Goal: Transaction & Acquisition: Purchase product/service

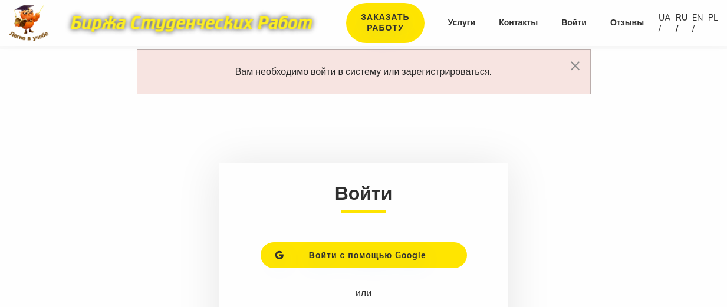
scroll to position [21, 0]
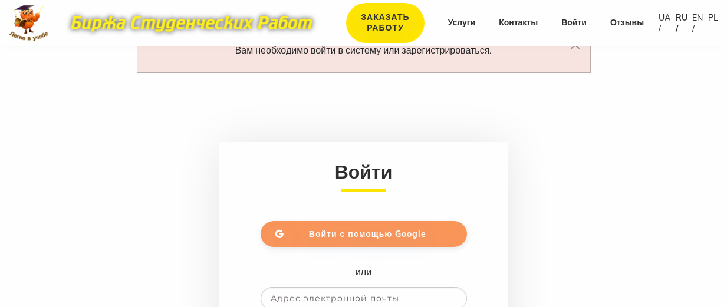
type input "david.givargizov00@gmail.com"
click at [367, 226] on link "Войти с помощью Google" at bounding box center [363, 234] width 206 height 26
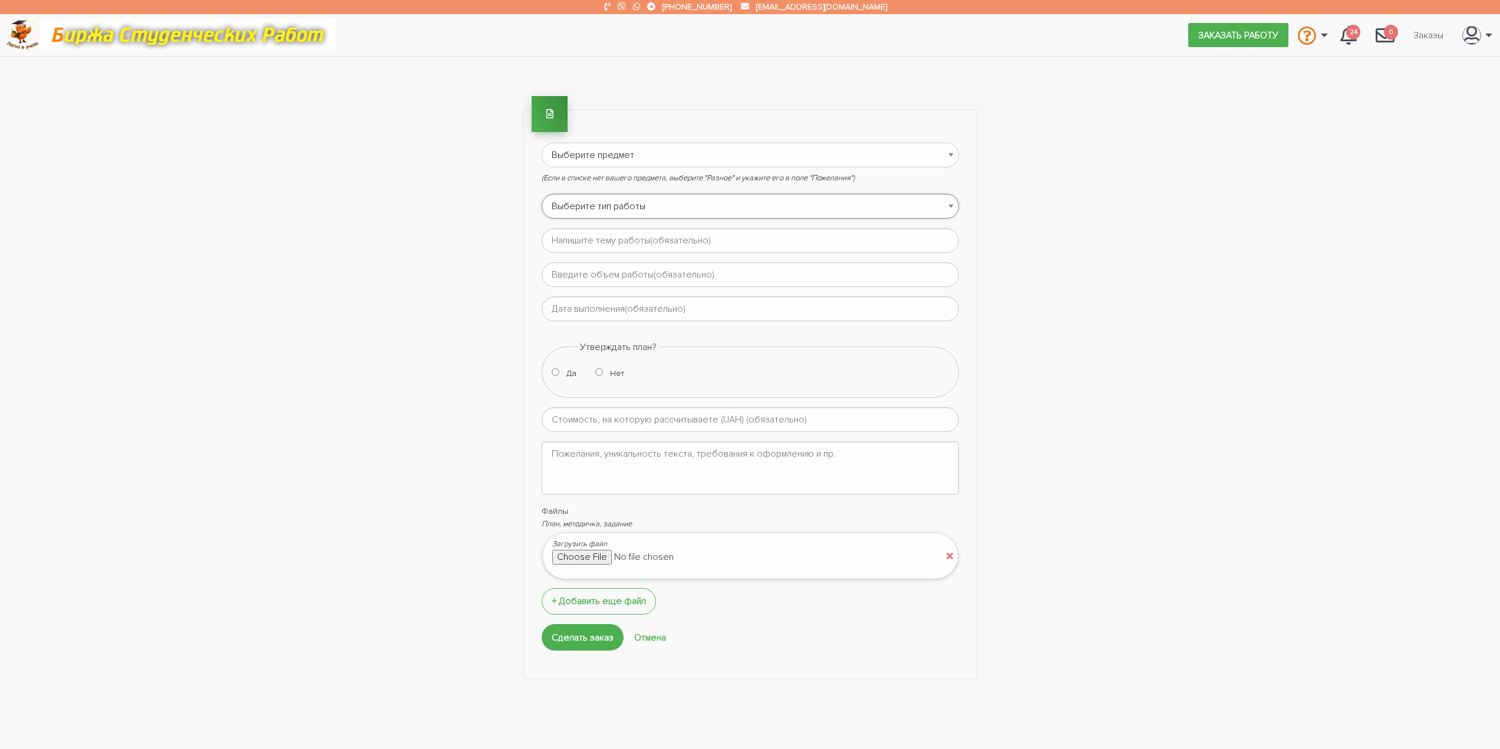
click at [726, 213] on select "Выберите тип работы Аннотация Бакалаврская Диплом Доклад Доработка работы Друго…" at bounding box center [750, 206] width 417 height 25
select select "25"
click at [542, 194] on select "Выберите тип работы Аннотация Бакалаврская Диплом Доклад Доработка работы Друго…" at bounding box center [750, 206] width 417 height 25
click at [651, 169] on form "Выберите предмет АПП (Автоматизация производственных процессов) Административно…" at bounding box center [750, 397] width 417 height 509
click at [655, 164] on select "Выберите предмет АПП (Автоматизация производственных процессов) Административно…" at bounding box center [750, 155] width 417 height 25
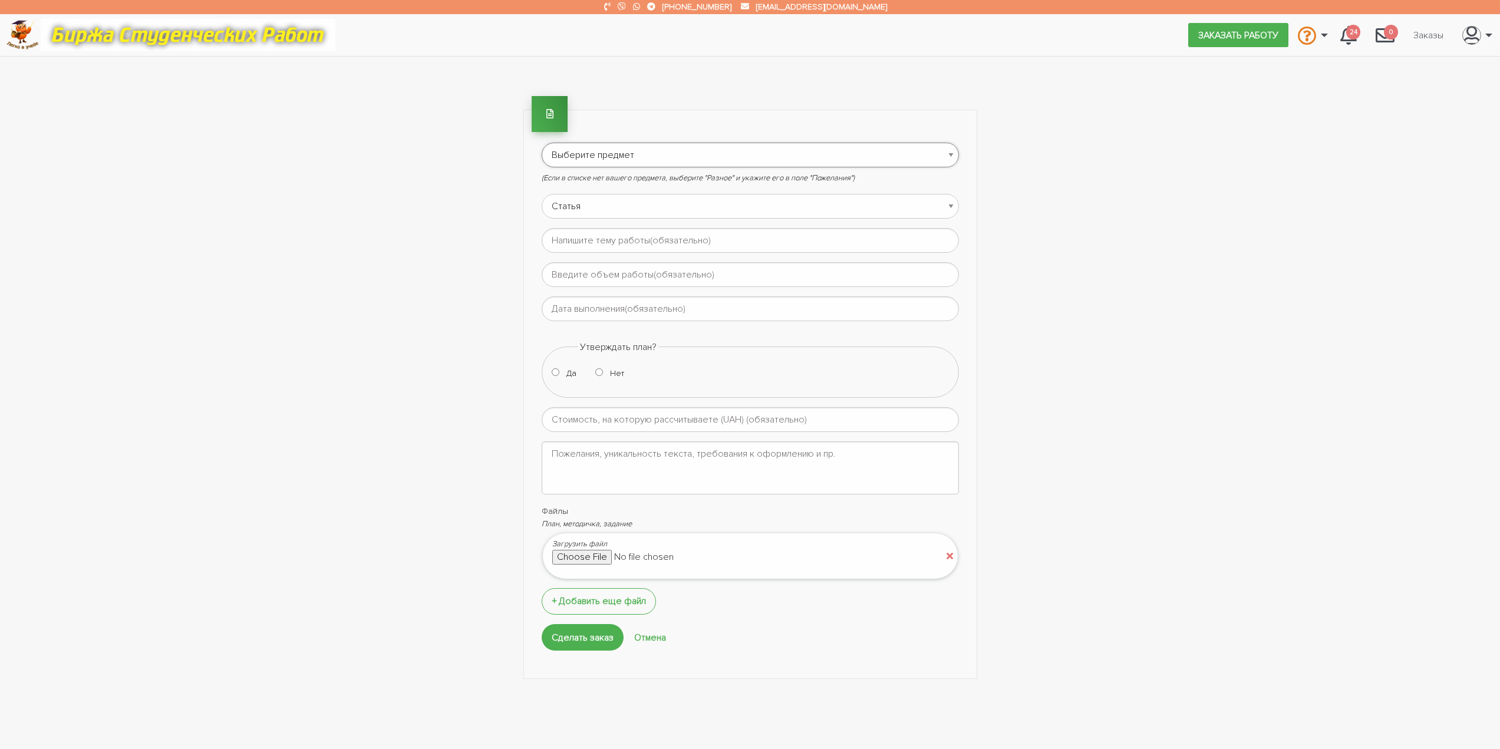
select select "87"
click at [542, 143] on select "Выберите предмет АПП (Автоматизация производственных процессов) Административно…" at bounding box center [750, 155] width 417 height 25
click at [726, 306] on main "Выберите предмет АПП (Автоматизация производственных процессов) Административно…" at bounding box center [750, 415] width 1500 height 717
click at [638, 243] on input "text" at bounding box center [750, 240] width 417 height 25
paste input "Інноваційні підходи до управління логістичними процесами у роздрібній торгівлі …"
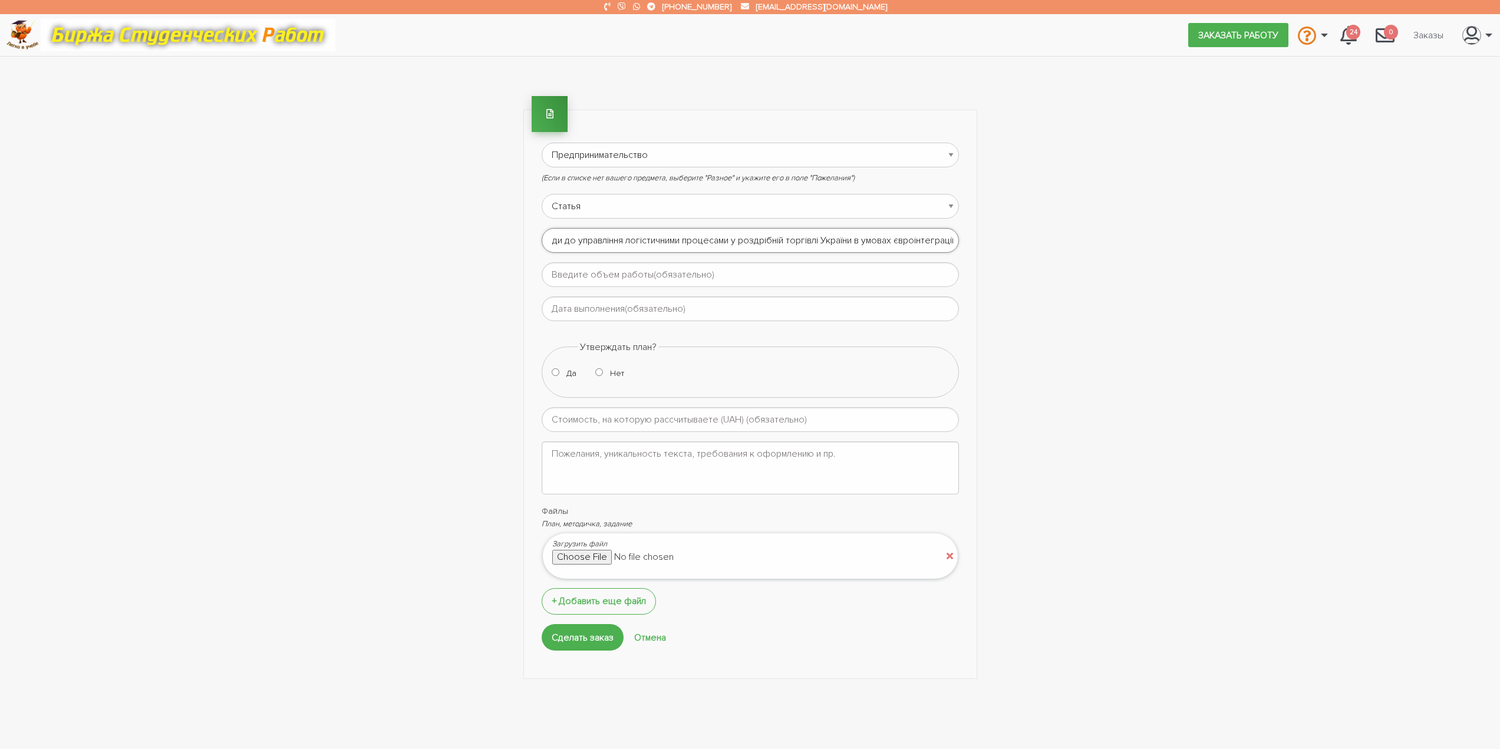
scroll to position [0, 78]
type input "Інноваційні підходи до управління логістичними процесами у роздрібній торгівлі …"
click at [640, 269] on input "text" at bounding box center [750, 274] width 417 height 25
type input "6-7 сторінок"
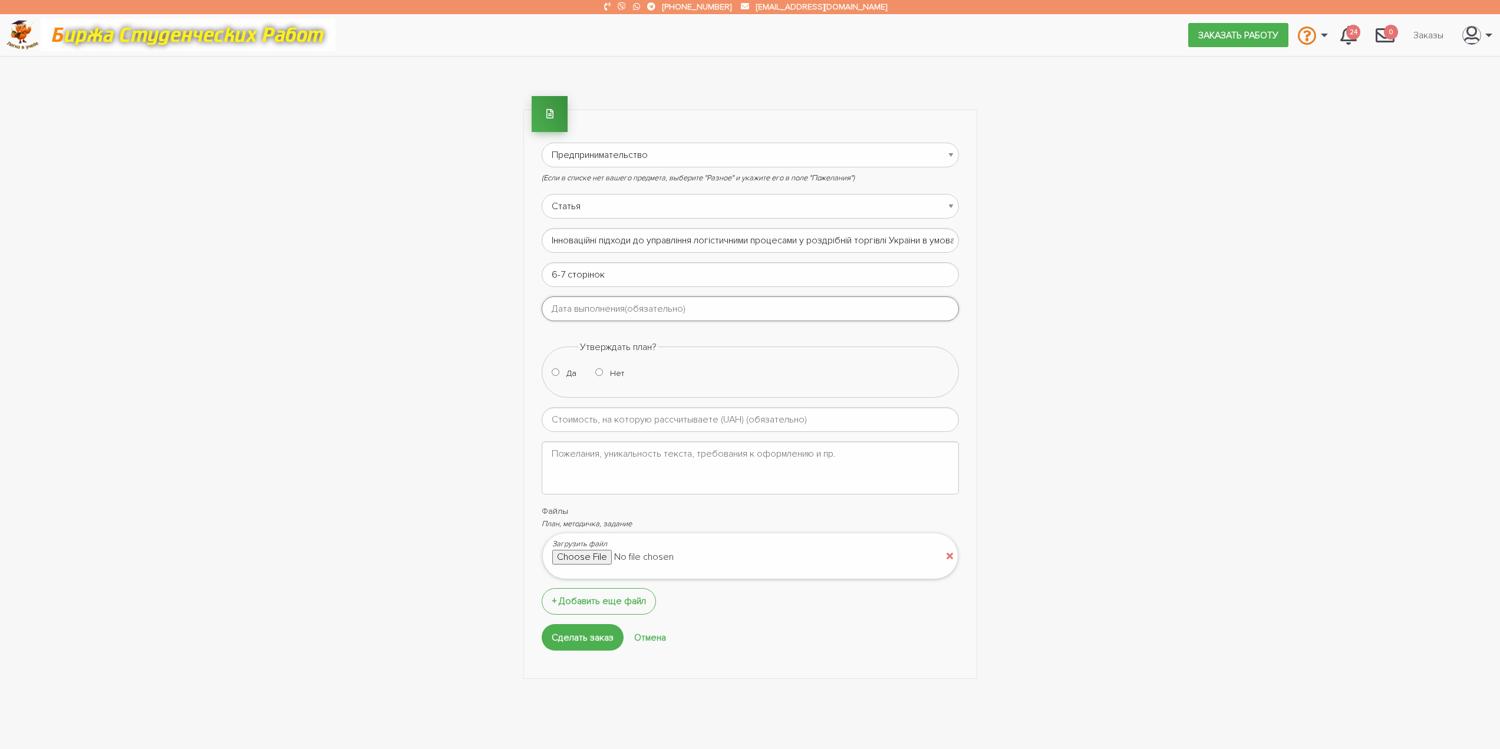
click at [596, 305] on input "text" at bounding box center [750, 308] width 417 height 25
click at [553, 306] on td "7" at bounding box center [552, 379] width 15 height 15
click at [583, 306] on span "21:00" at bounding box center [587, 530] width 24 height 32
type input "07-09-2025 21:00"
click at [685, 306] on div "Да Нет" at bounding box center [749, 375] width 395 height 19
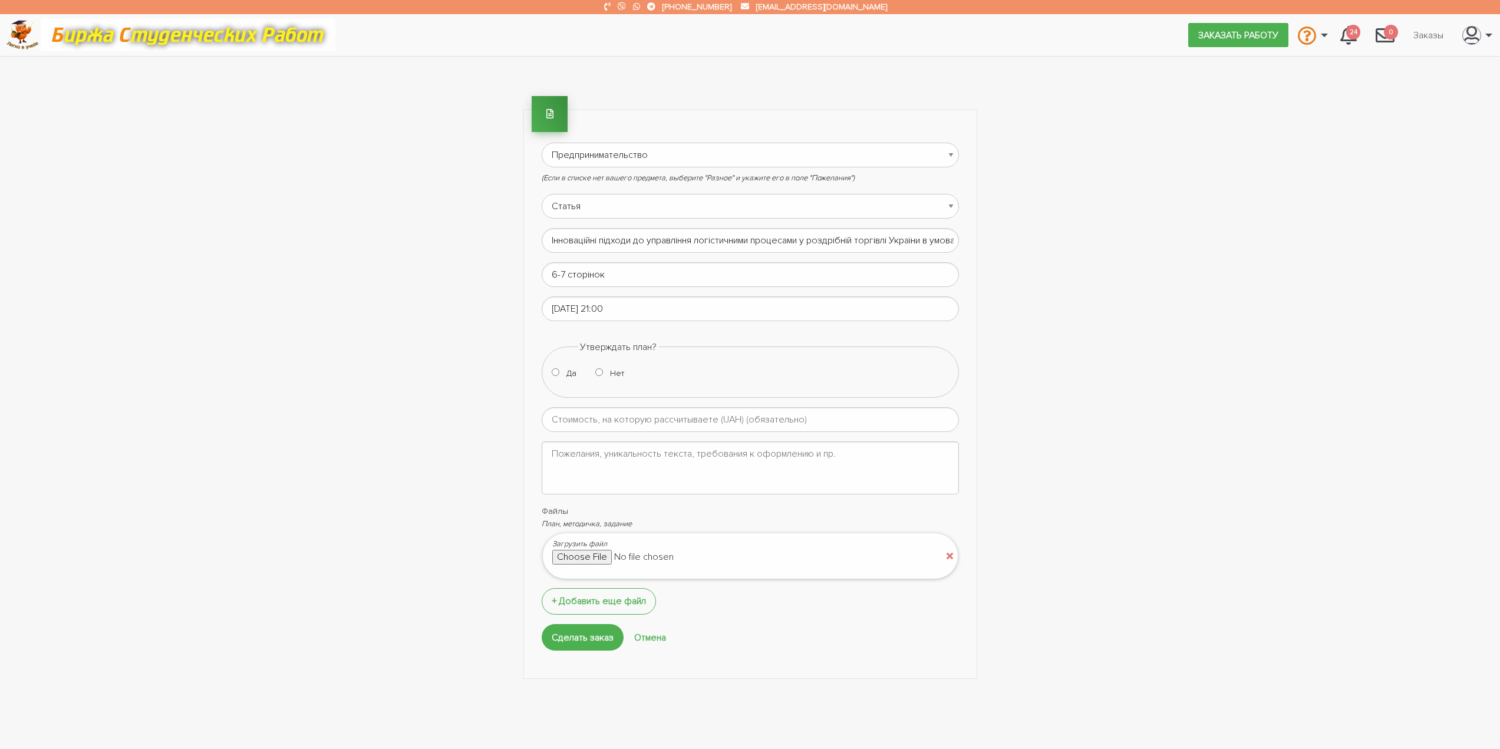
click at [602, 306] on input "Нет" at bounding box center [599, 372] width 8 height 8
radio input "true"
click at [599, 306] on input "number" at bounding box center [750, 419] width 417 height 25
type input "2000"
click at [629, 306] on textarea at bounding box center [750, 467] width 417 height 53
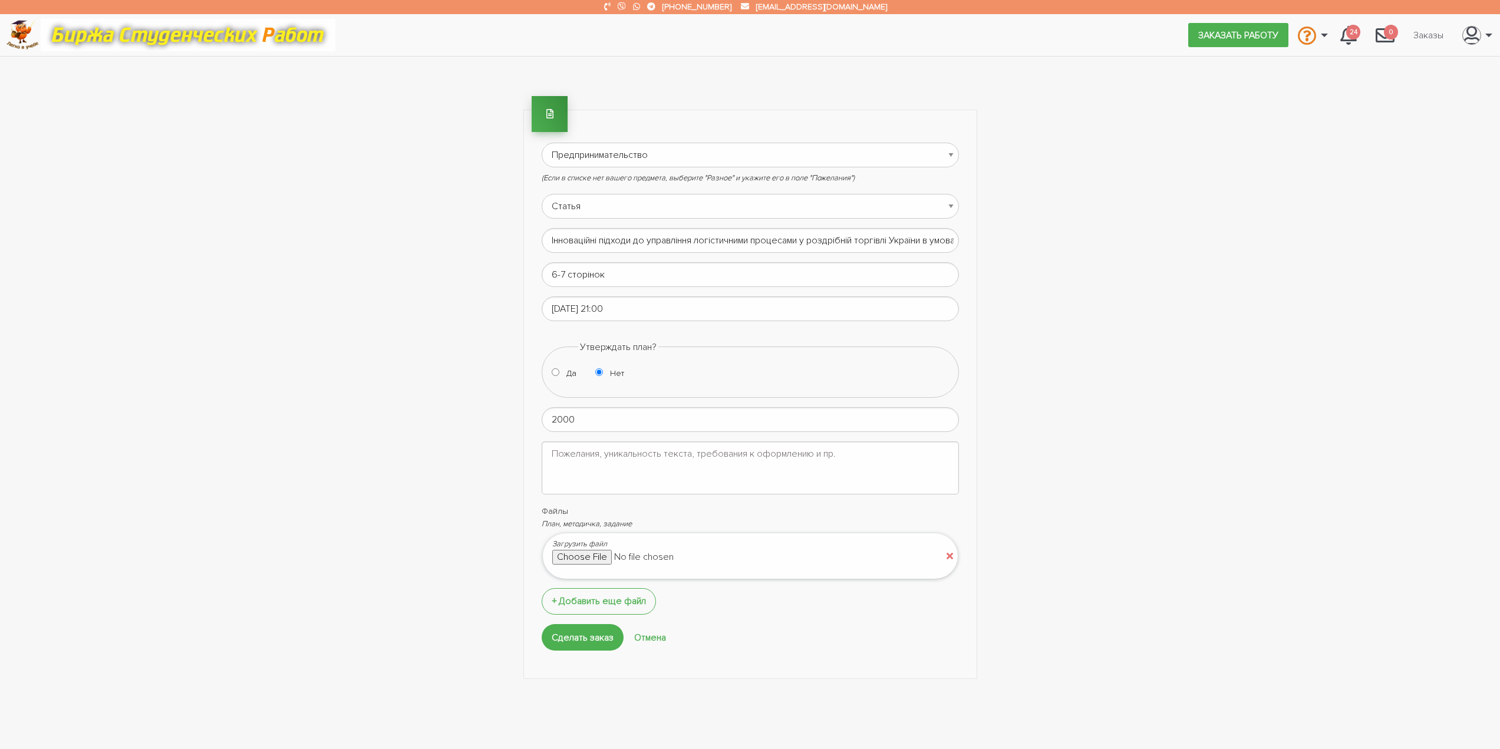
click at [613, 306] on input "file" at bounding box center [652, 557] width 200 height 14
type input "C:\fakepath\struktura_naukovoi_statti.docx"
click at [592, 306] on textarea at bounding box center [750, 467] width 417 height 53
type textarea "побажання по структурі статті закріпив у файлі"
click at [557, 306] on input "2000" at bounding box center [750, 419] width 417 height 25
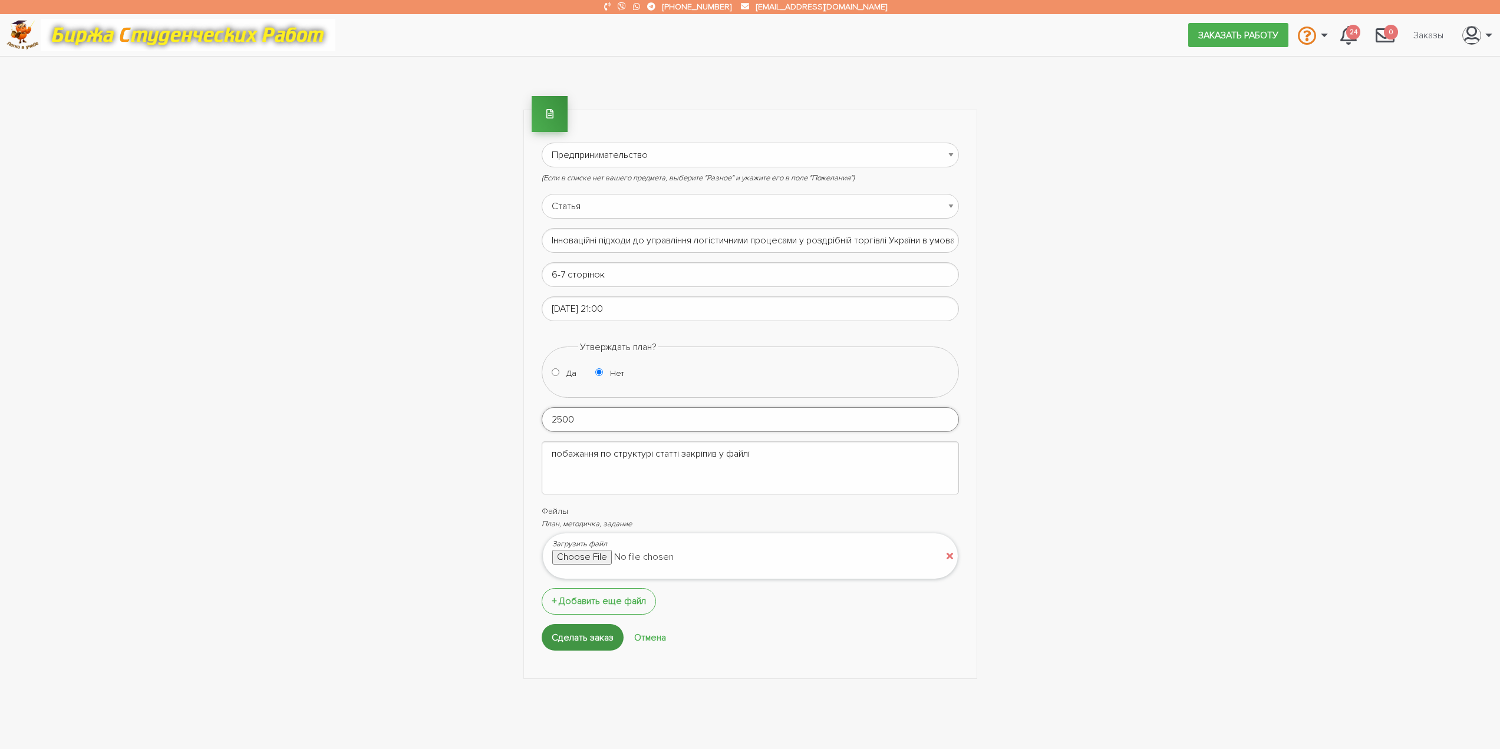
type input "2500"
click at [590, 306] on input "Сделать заказ" at bounding box center [583, 637] width 82 height 27
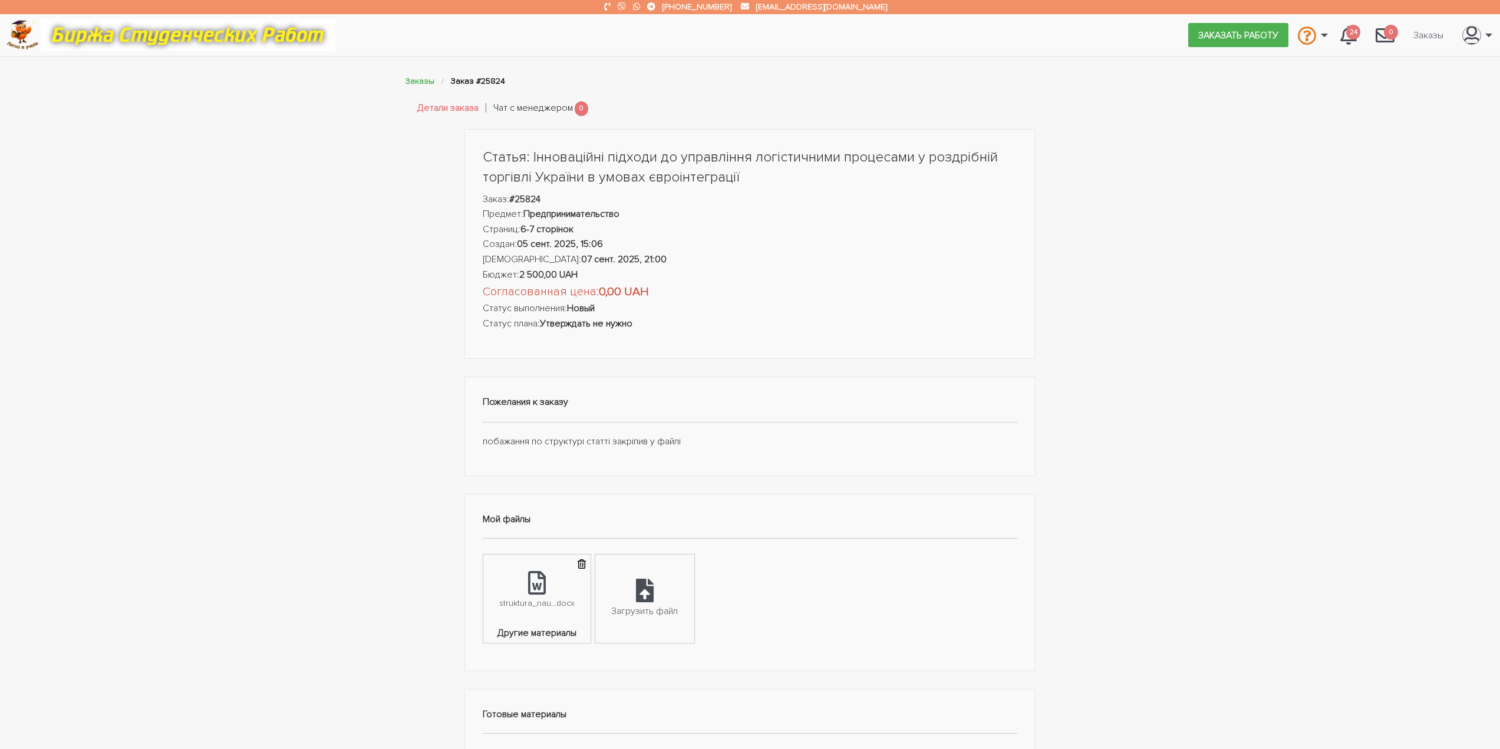
click at [566, 114] on link "Чат с менеджером" at bounding box center [533, 108] width 80 height 15
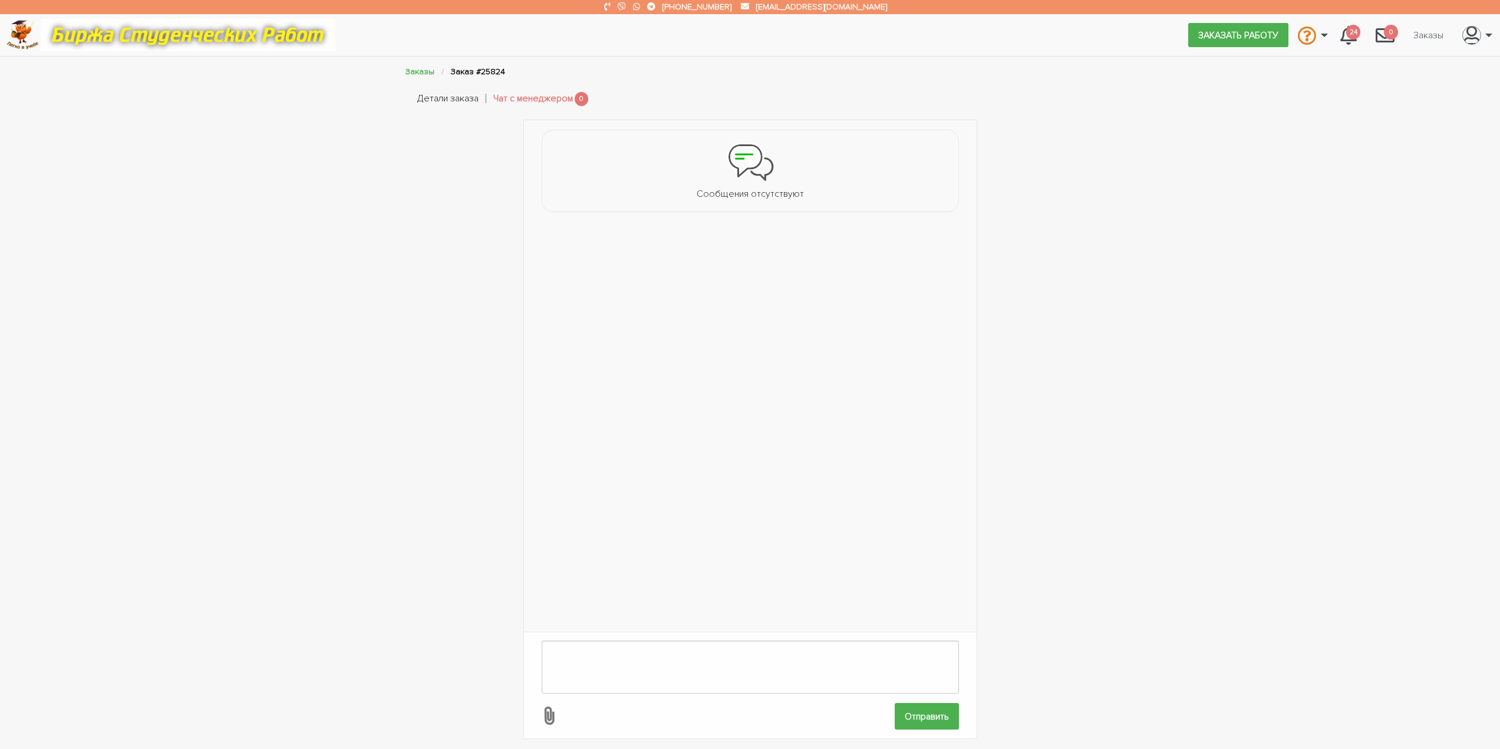
click at [466, 105] on link "Детали заказа" at bounding box center [447, 98] width 61 height 15
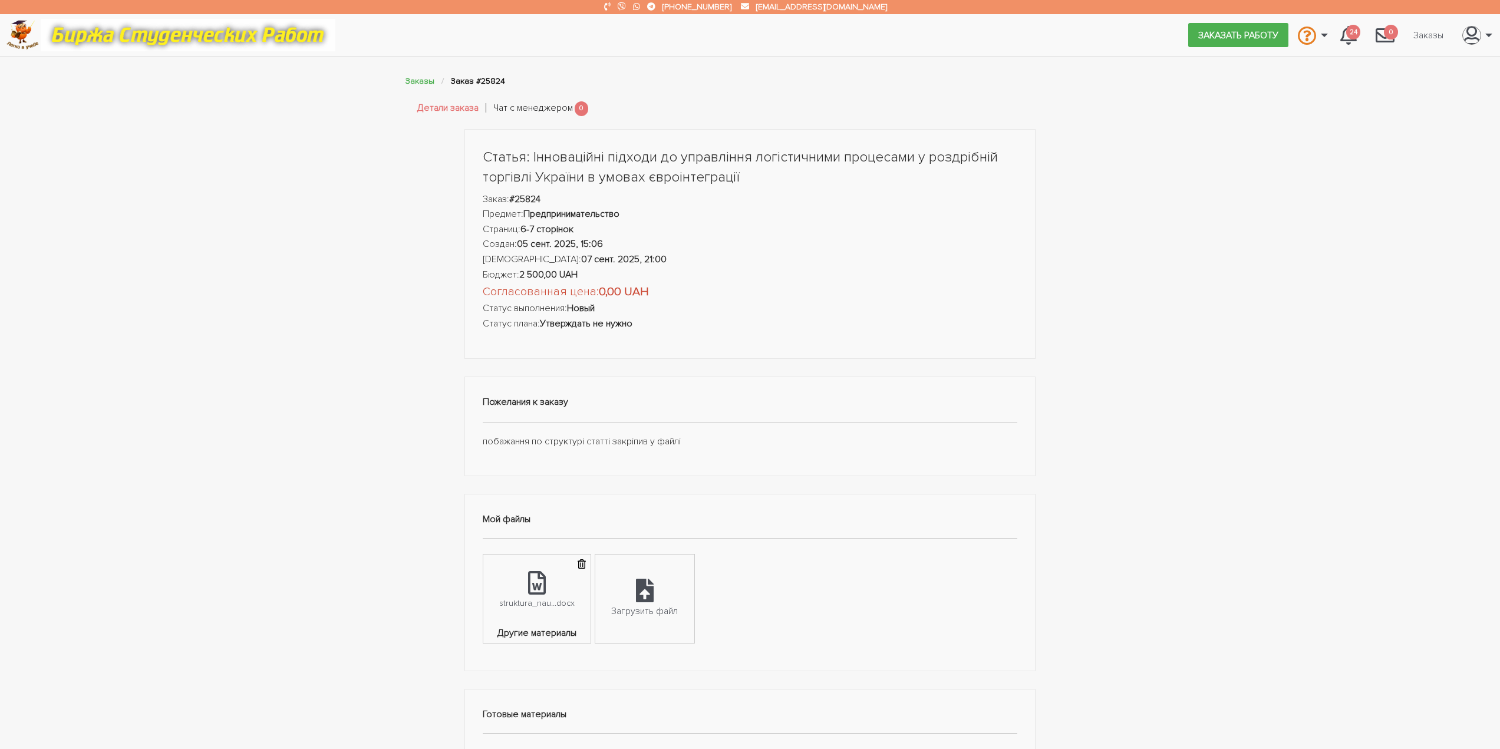
click at [530, 109] on link "Чат с менеджером" at bounding box center [533, 108] width 80 height 15
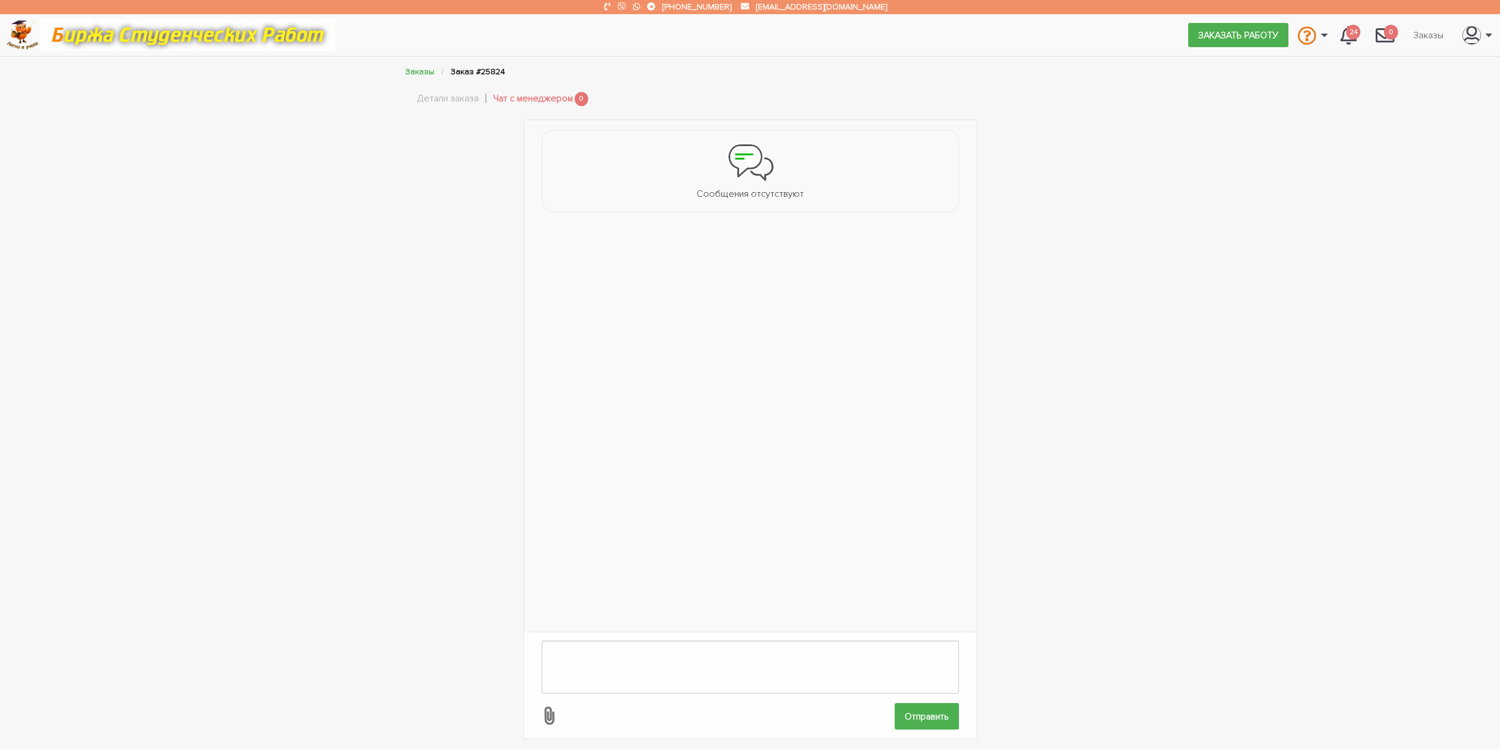
click at [530, 109] on li "Чат с менеджером 0" at bounding box center [540, 99] width 95 height 22
click at [469, 108] on li "Детали заказа" at bounding box center [455, 99] width 76 height 22
click at [464, 101] on link "Детали заказа" at bounding box center [447, 98] width 61 height 15
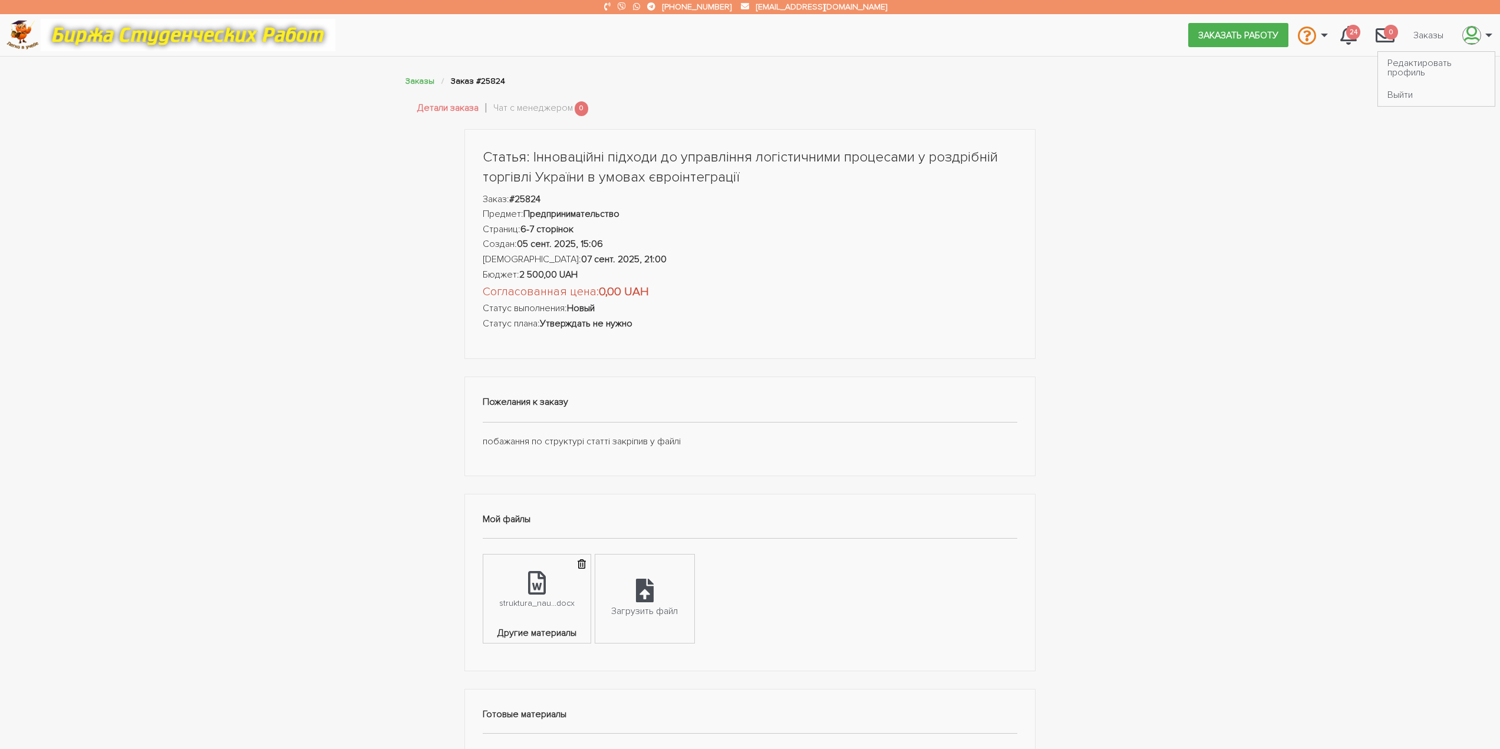
click at [1474, 22] on link "\a \a" at bounding box center [1474, 35] width 42 height 32
click at [1444, 65] on link "Редактировать профиль" at bounding box center [1436, 68] width 117 height 32
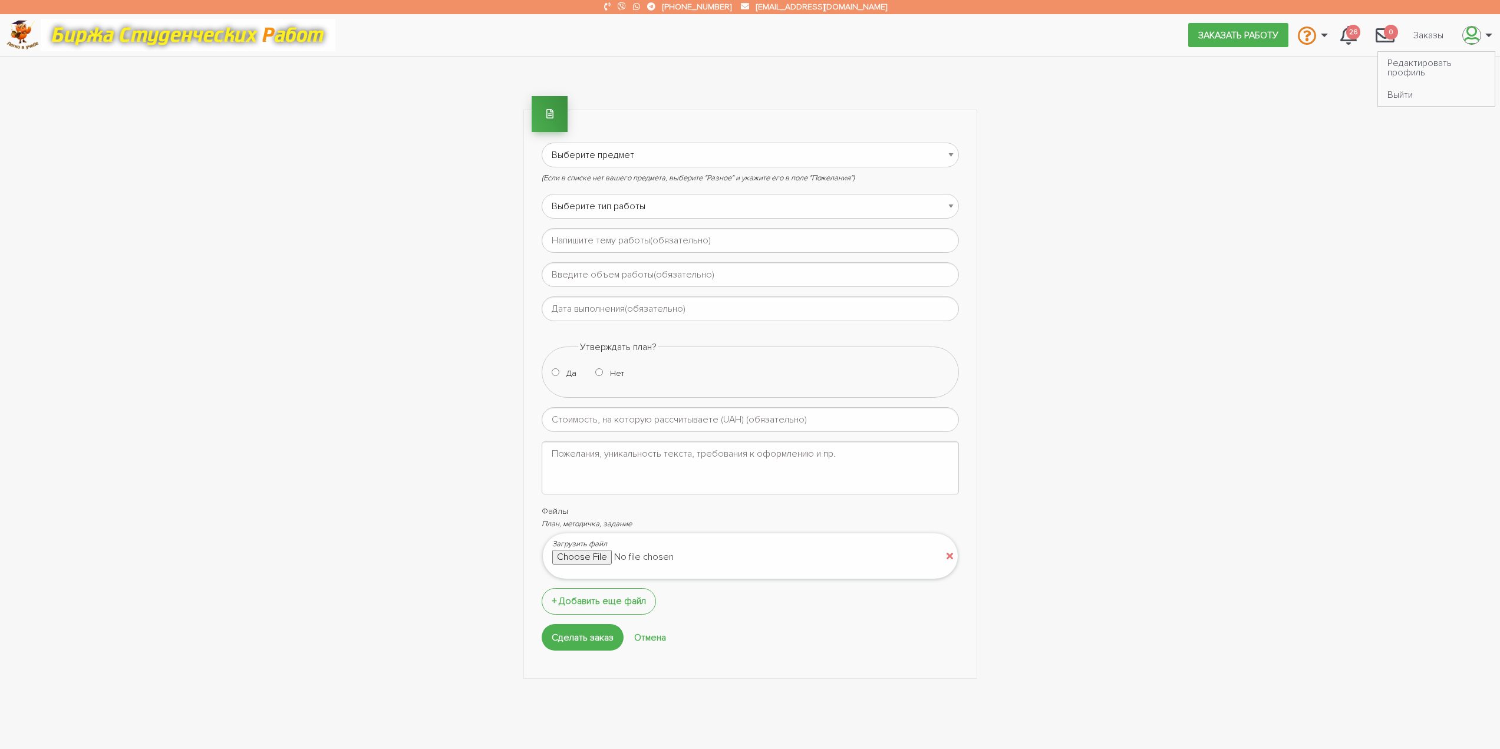
click at [1485, 40] on link "\a \a" at bounding box center [1474, 35] width 42 height 32
click at [1429, 103] on link "Выйти" at bounding box center [1436, 95] width 117 height 22
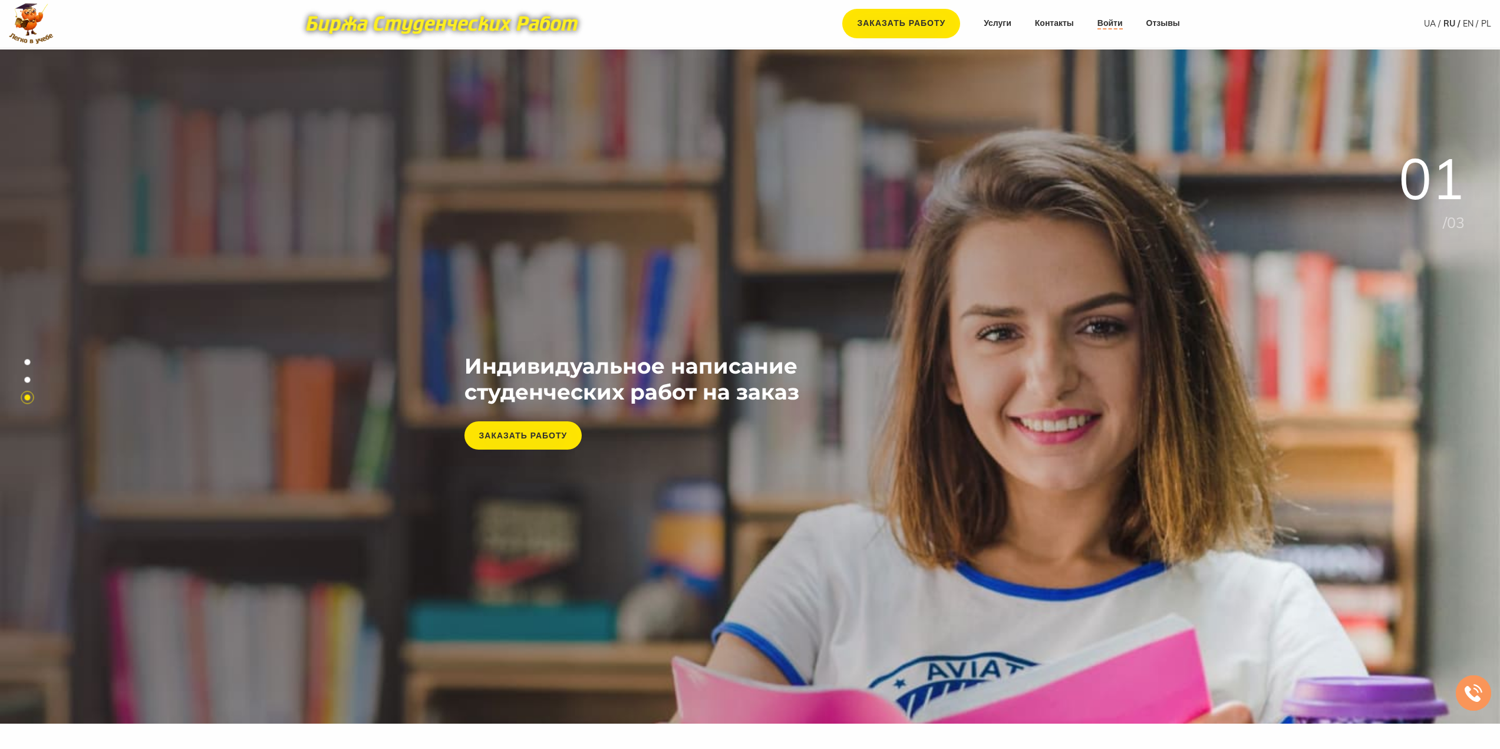
click at [1103, 21] on link "Войти" at bounding box center [1109, 24] width 25 height 12
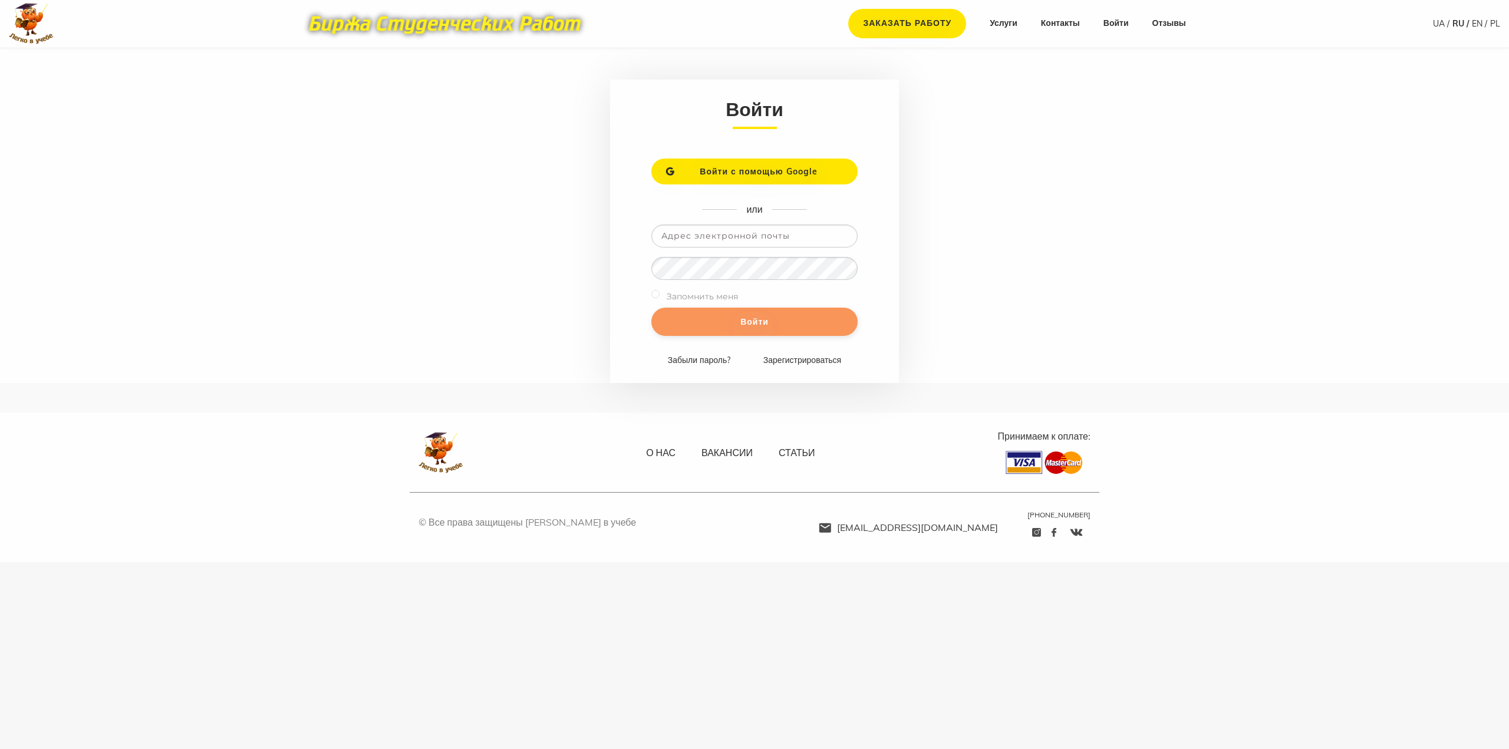
type input "[PERSON_NAME][EMAIL_ADDRESS][DOMAIN_NAME]"
click at [756, 319] on input "Войти" at bounding box center [754, 322] width 206 height 28
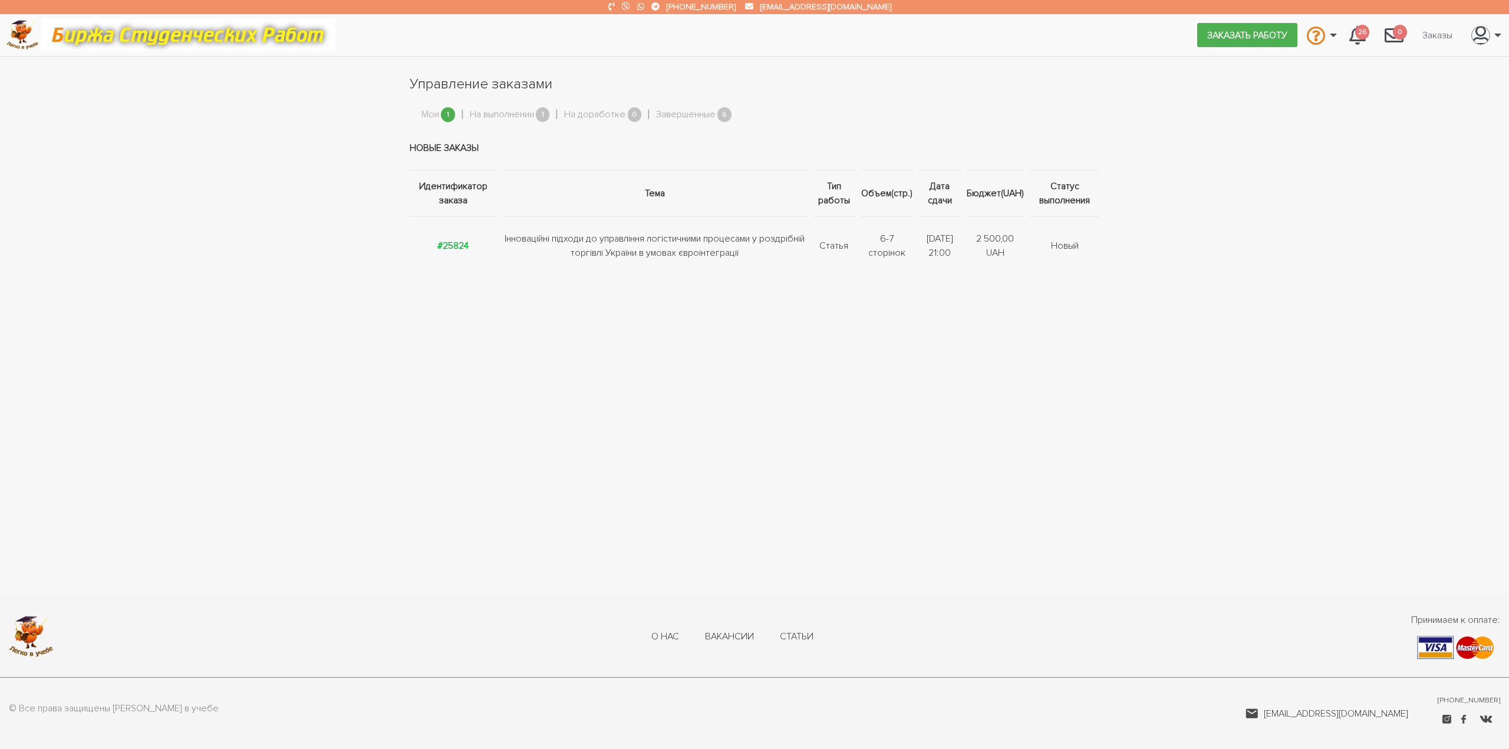
click at [437, 114] on link "Мои" at bounding box center [430, 114] width 18 height 15
click at [442, 116] on span "1" at bounding box center [448, 114] width 14 height 15
click at [496, 108] on link "На выполнении" at bounding box center [502, 114] width 64 height 15
click at [444, 117] on span "1" at bounding box center [448, 114] width 14 height 15
click at [684, 250] on td "Інноваційні підходи до управління логістичними процесами у роздрібній торгівлі …" at bounding box center [654, 245] width 311 height 58
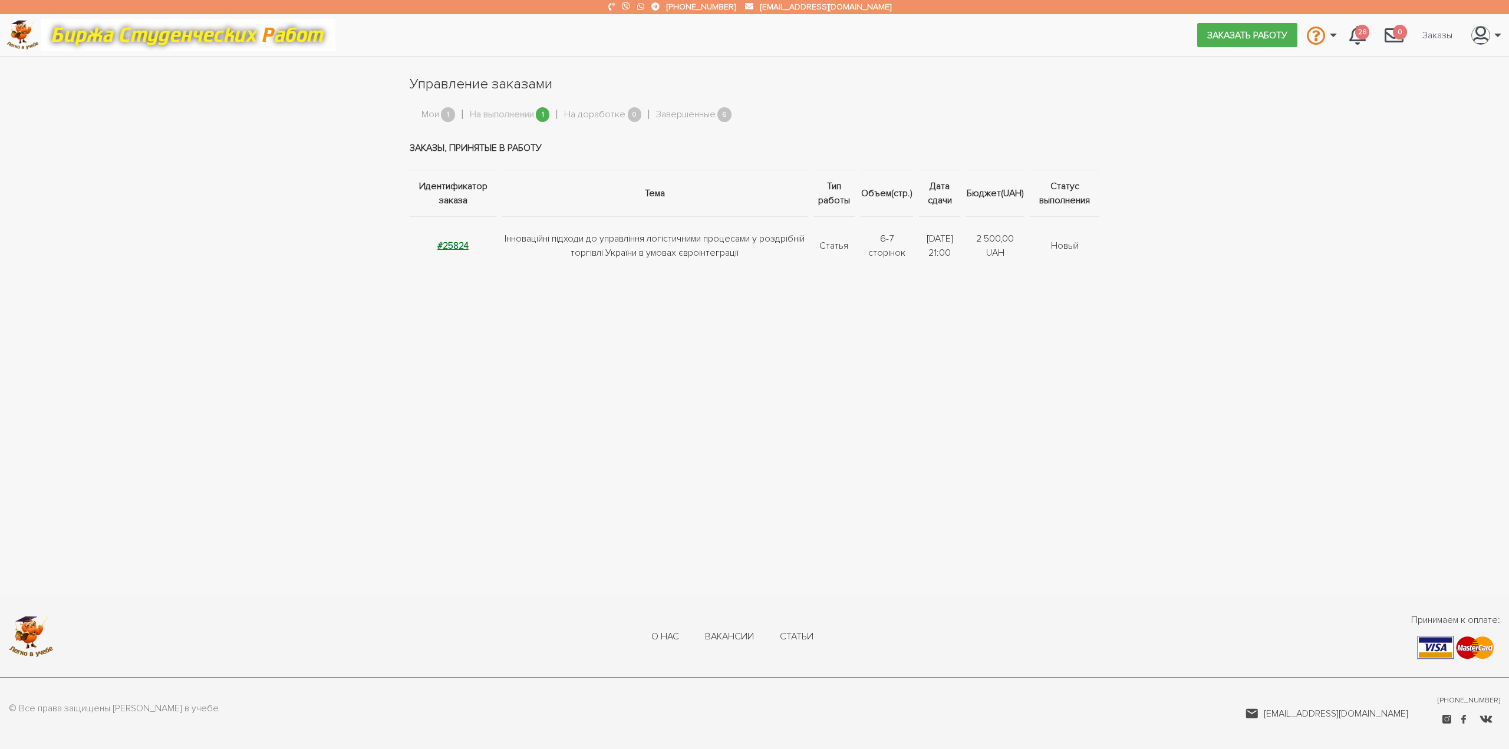
click at [446, 241] on strong "#25824" at bounding box center [452, 246] width 31 height 12
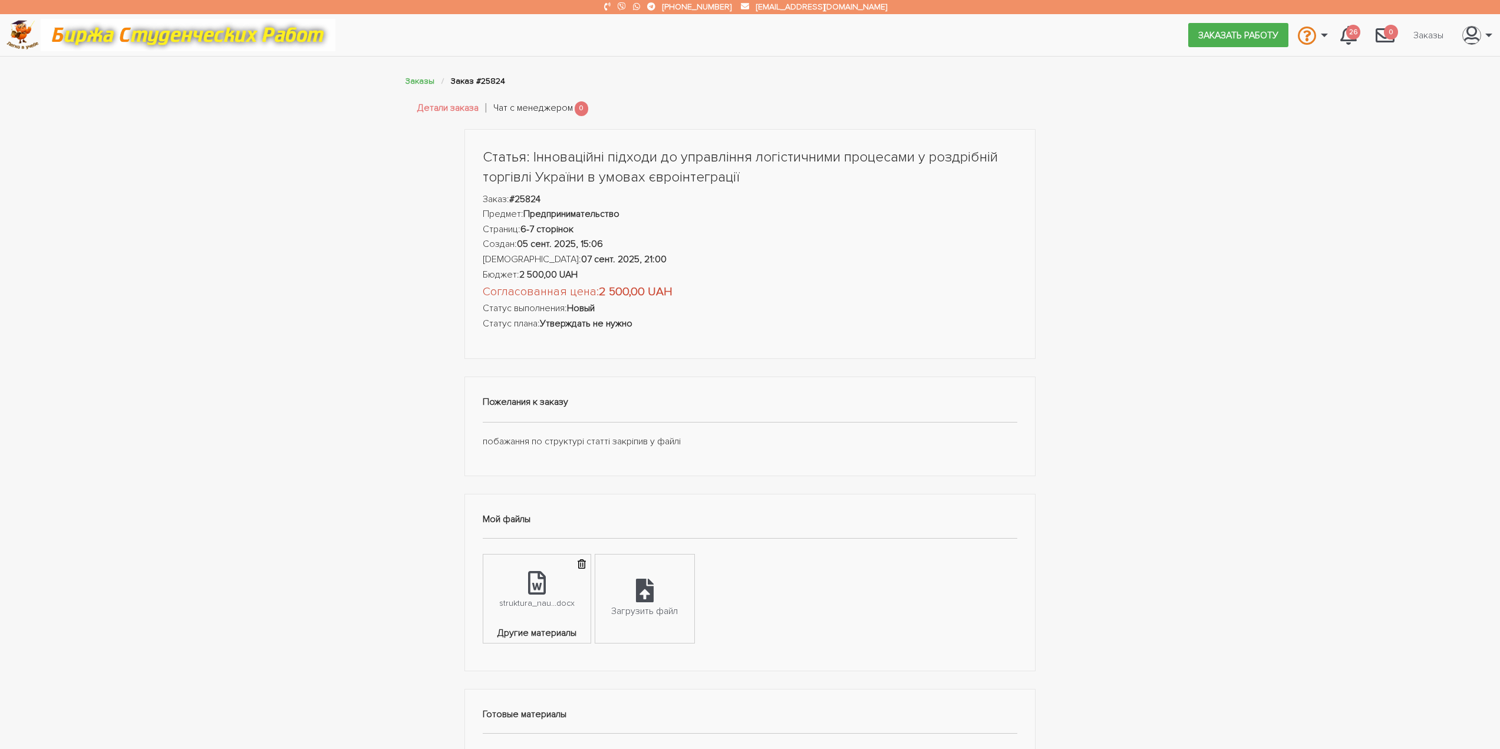
click at [550, 114] on link "Чат с менеджером" at bounding box center [533, 108] width 80 height 15
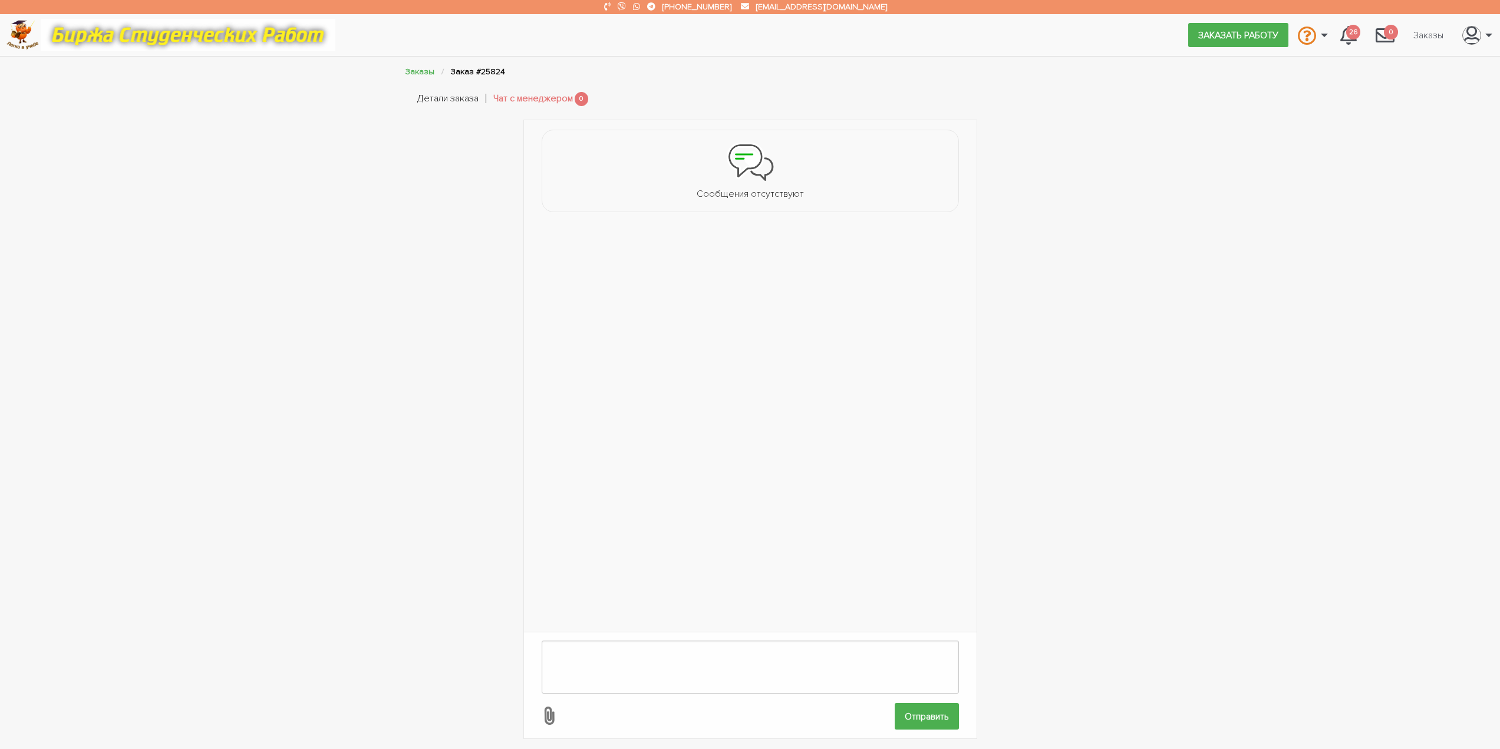
click at [448, 105] on link "Детали заказа" at bounding box center [447, 98] width 61 height 15
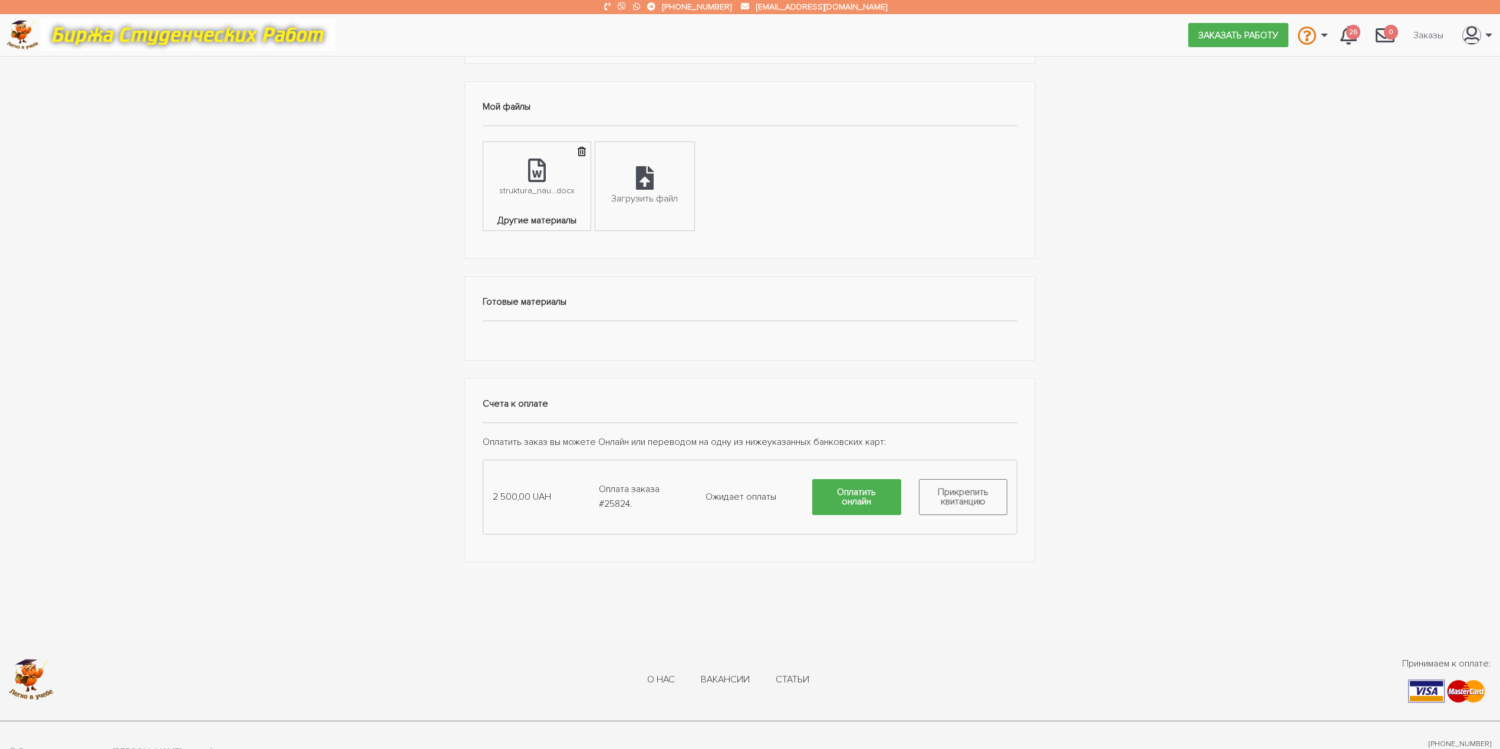
scroll to position [456, 0]
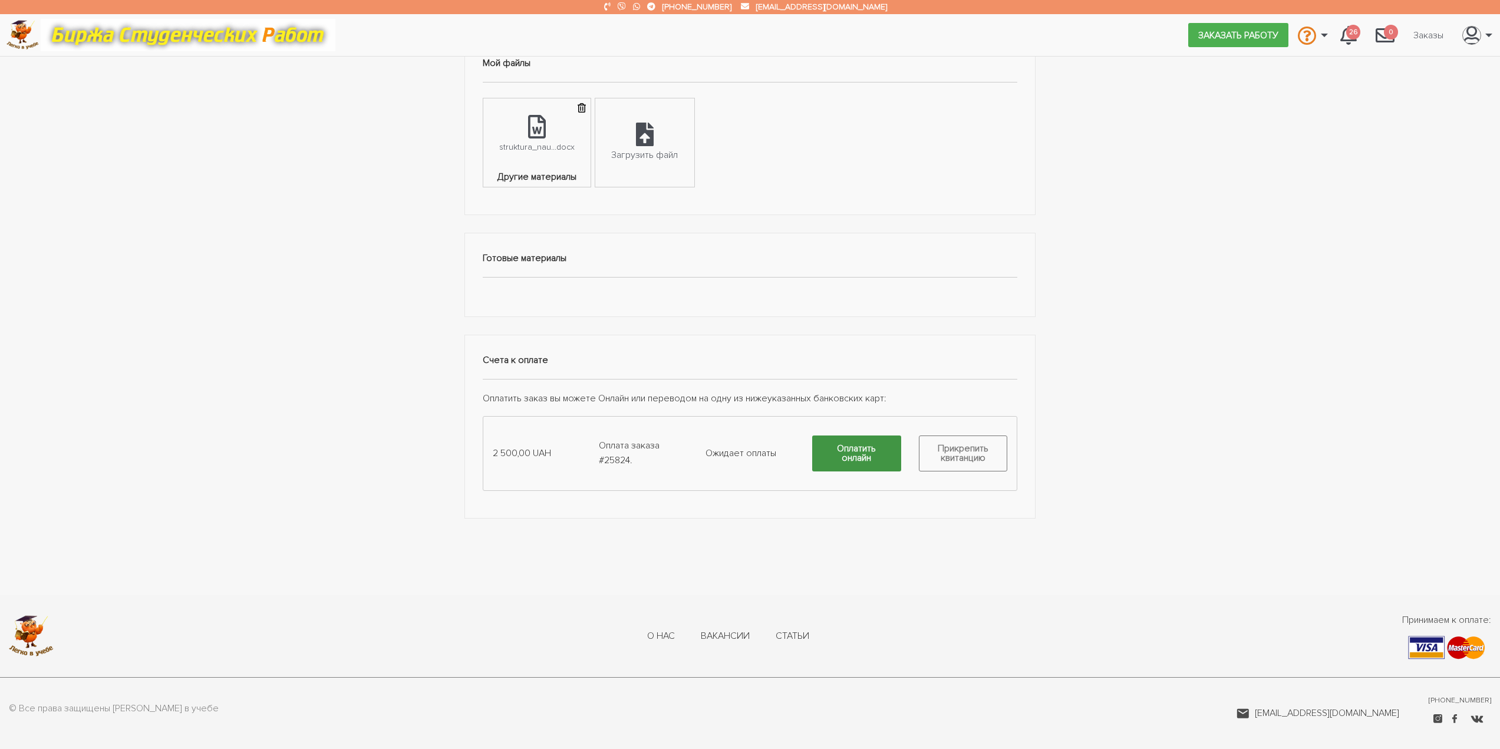
click at [859, 461] on link "Оплатить онлайн" at bounding box center [856, 454] width 89 height 36
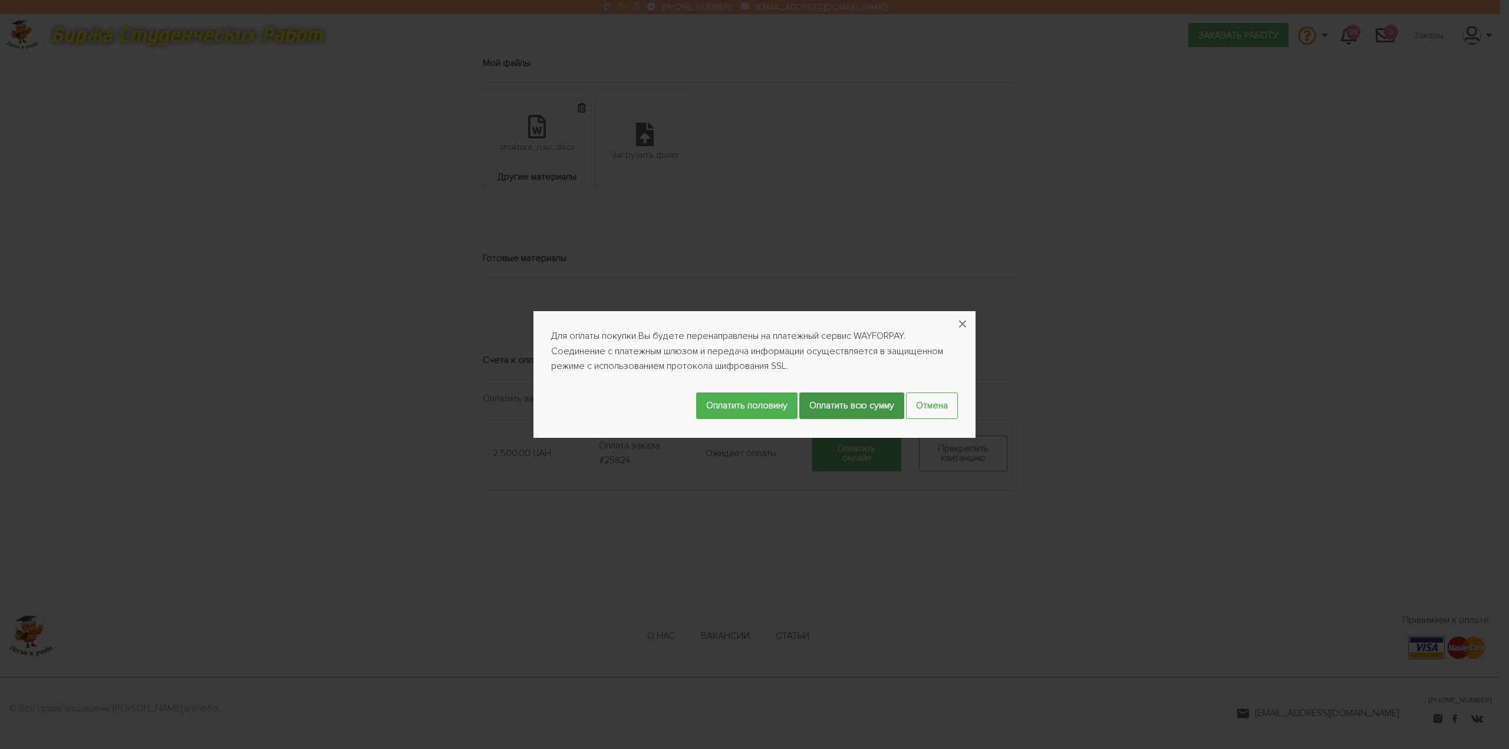
click at [867, 404] on input "Оплатить всю сумму" at bounding box center [851, 405] width 105 height 27
